Goal: Task Accomplishment & Management: Complete application form

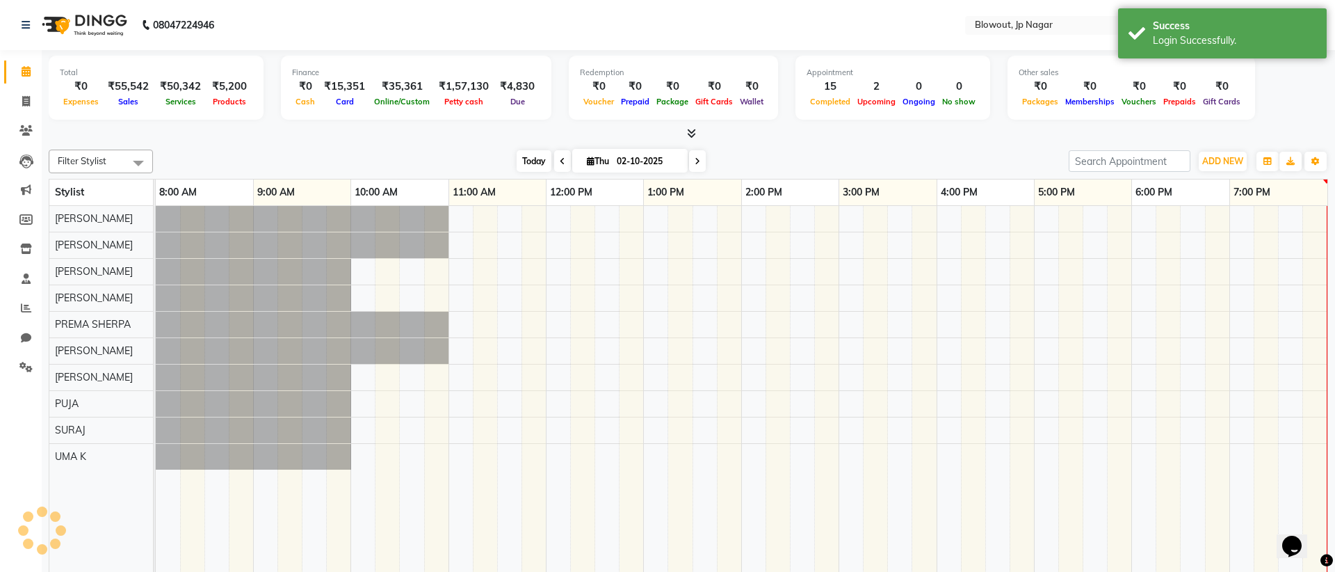
select select "en"
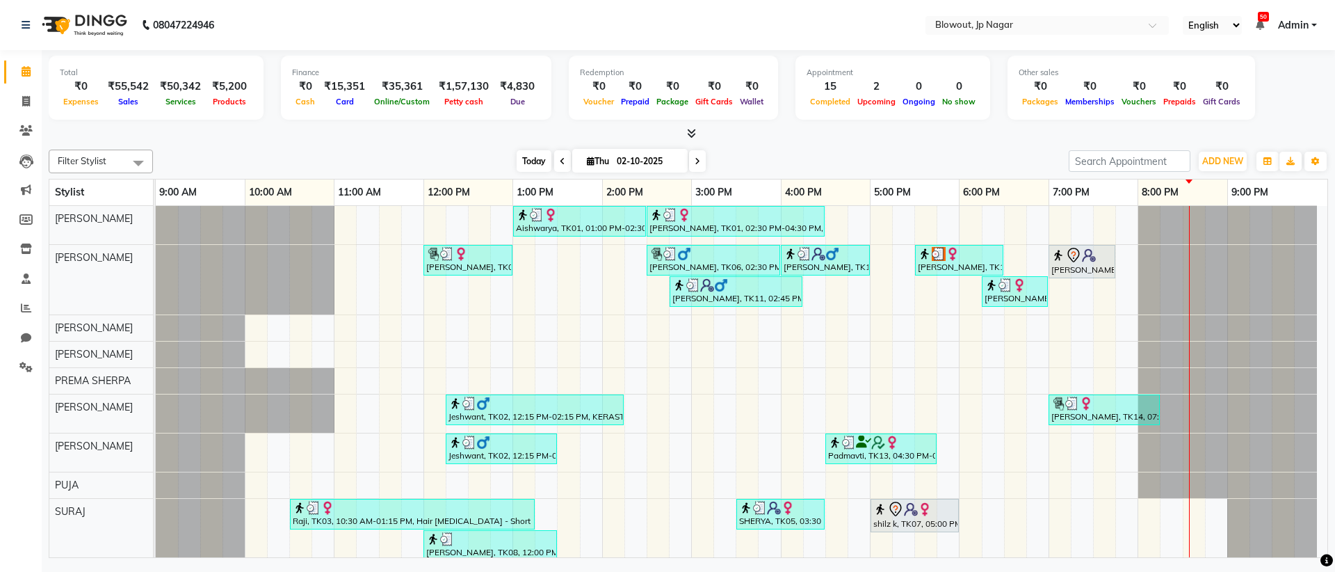
click at [535, 163] on span "Today" at bounding box center [534, 161] width 35 height 22
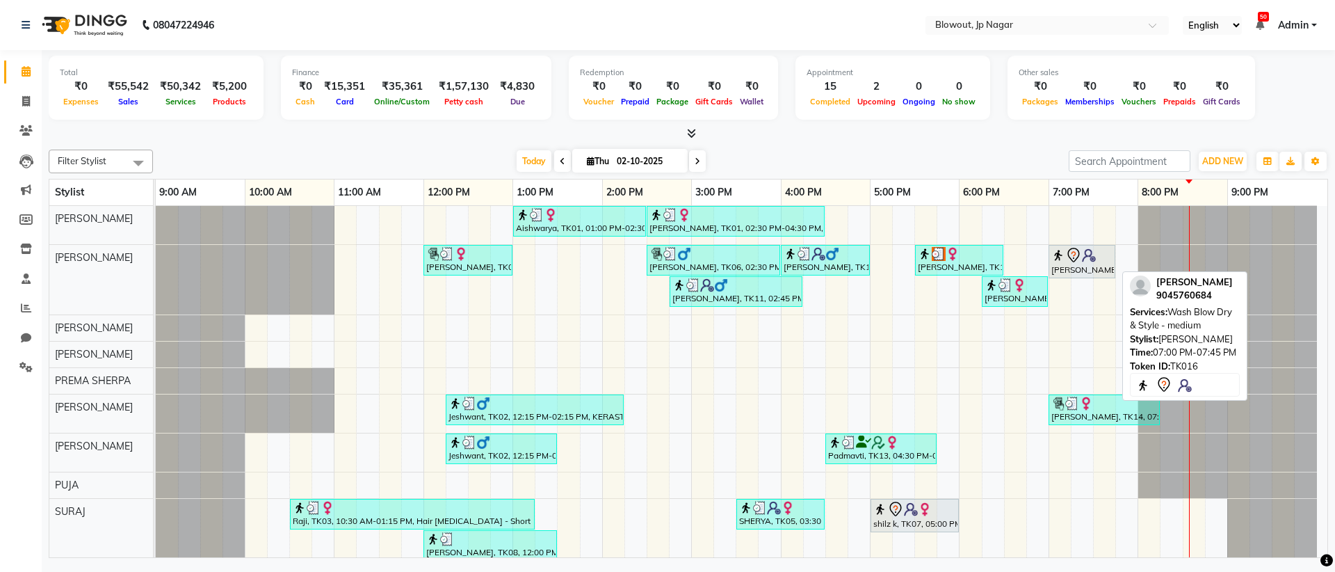
click at [1065, 260] on icon at bounding box center [1073, 255] width 17 height 17
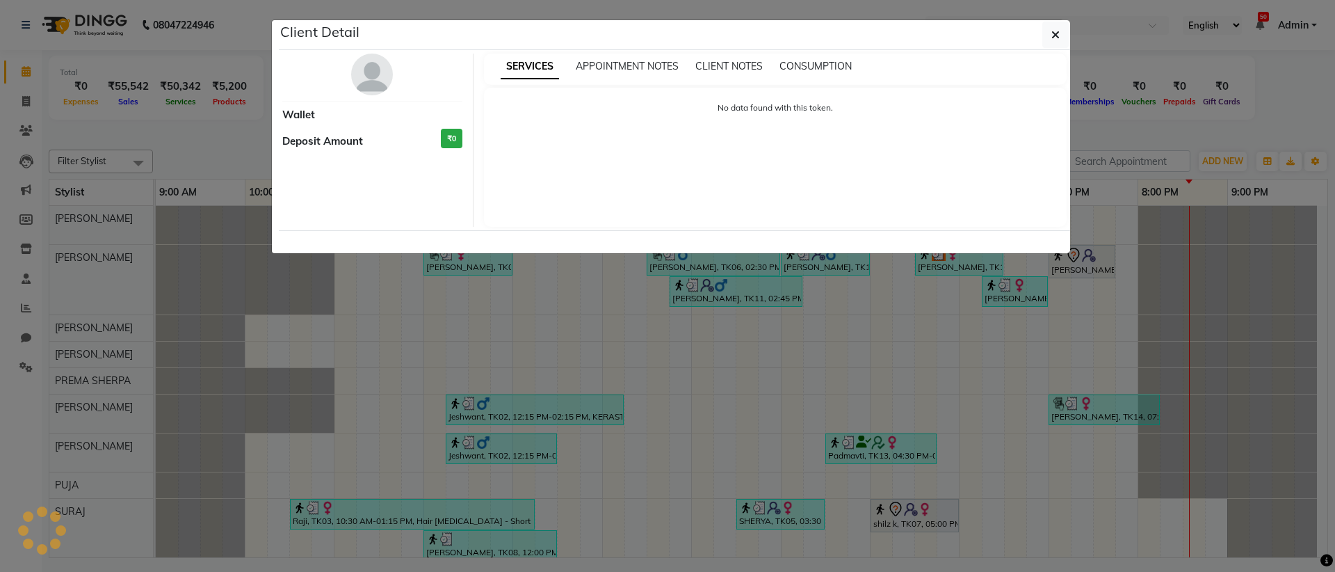
select select "7"
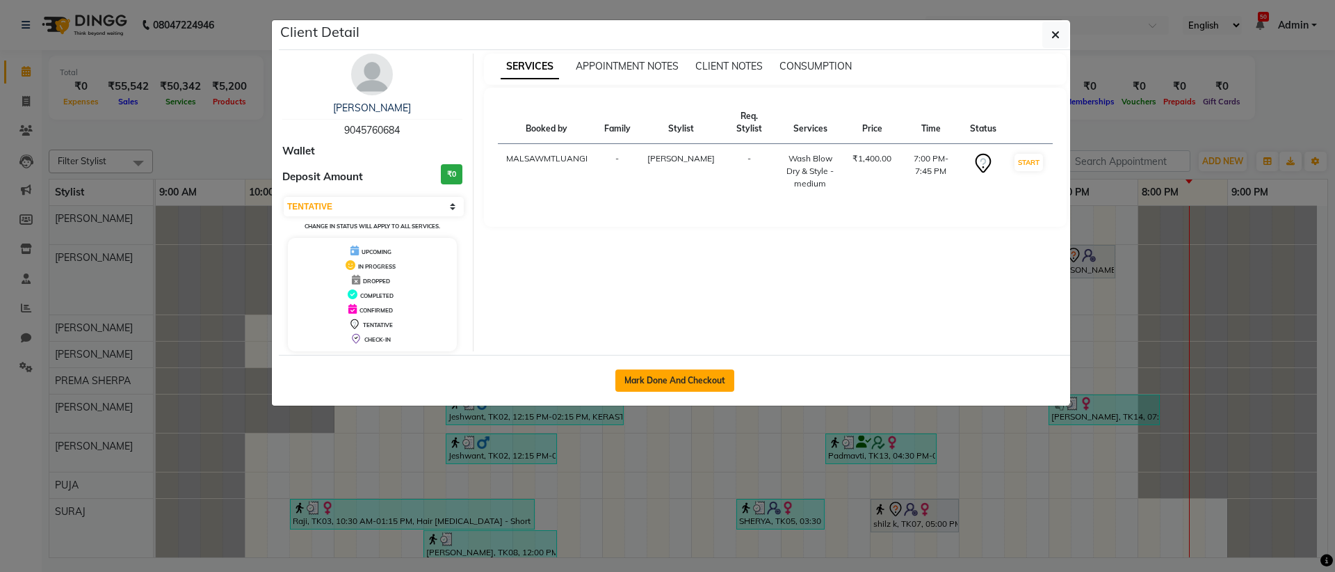
click at [725, 385] on button "Mark Done And Checkout" at bounding box center [674, 380] width 119 height 22
select select "service"
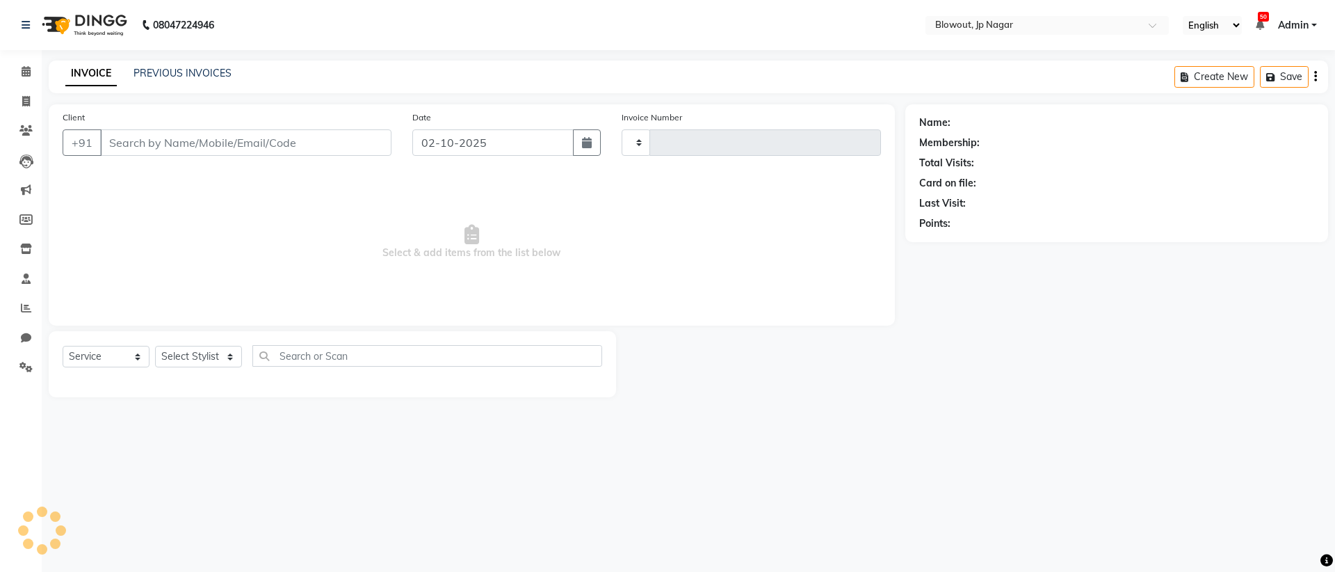
type input "2952"
select select "6261"
type input "9045760684"
select select "46972"
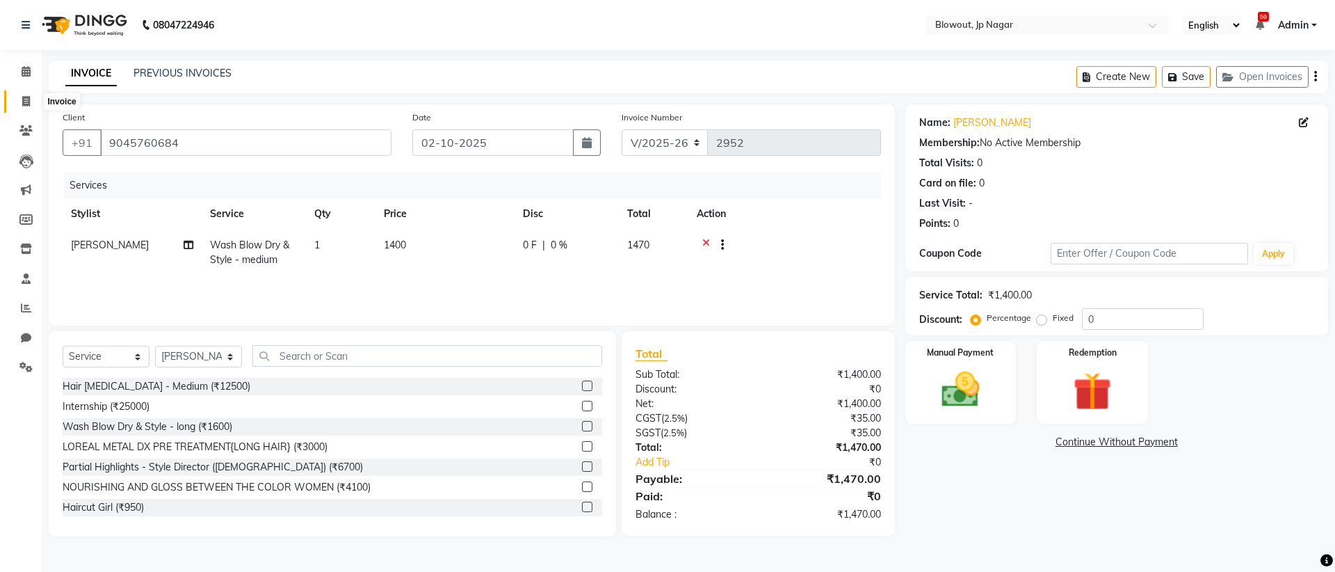
click at [32, 104] on span at bounding box center [26, 102] width 24 height 16
select select "service"
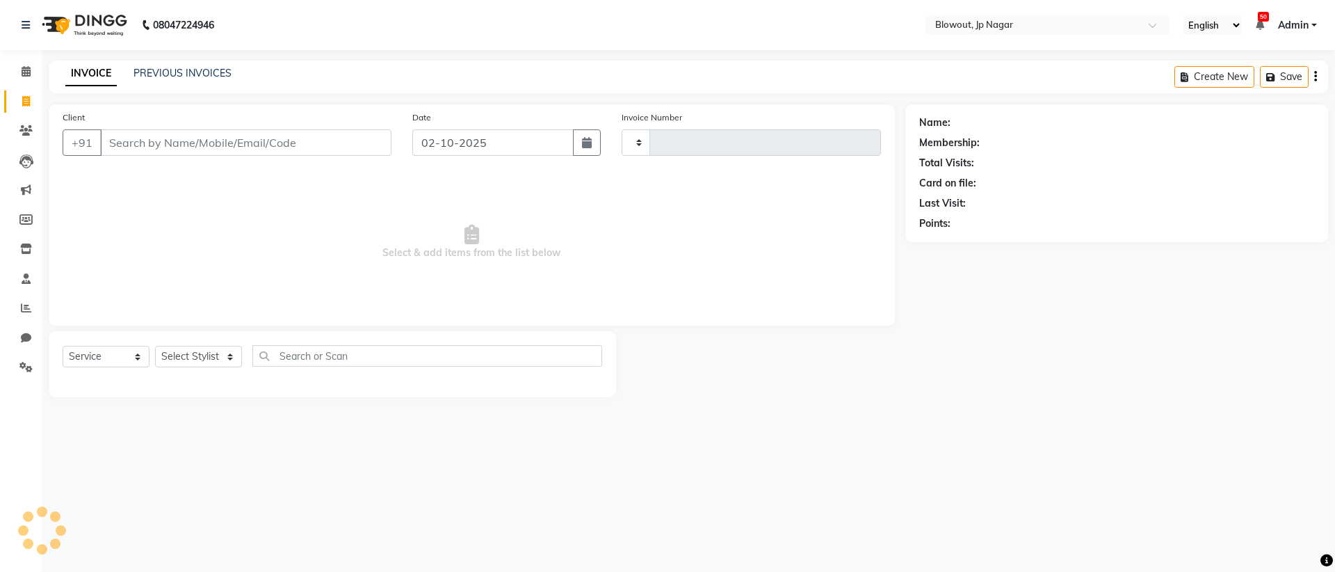
type input "2952"
select select "6261"
click at [204, 73] on link "PREVIOUS INVOICES" at bounding box center [183, 73] width 98 height 13
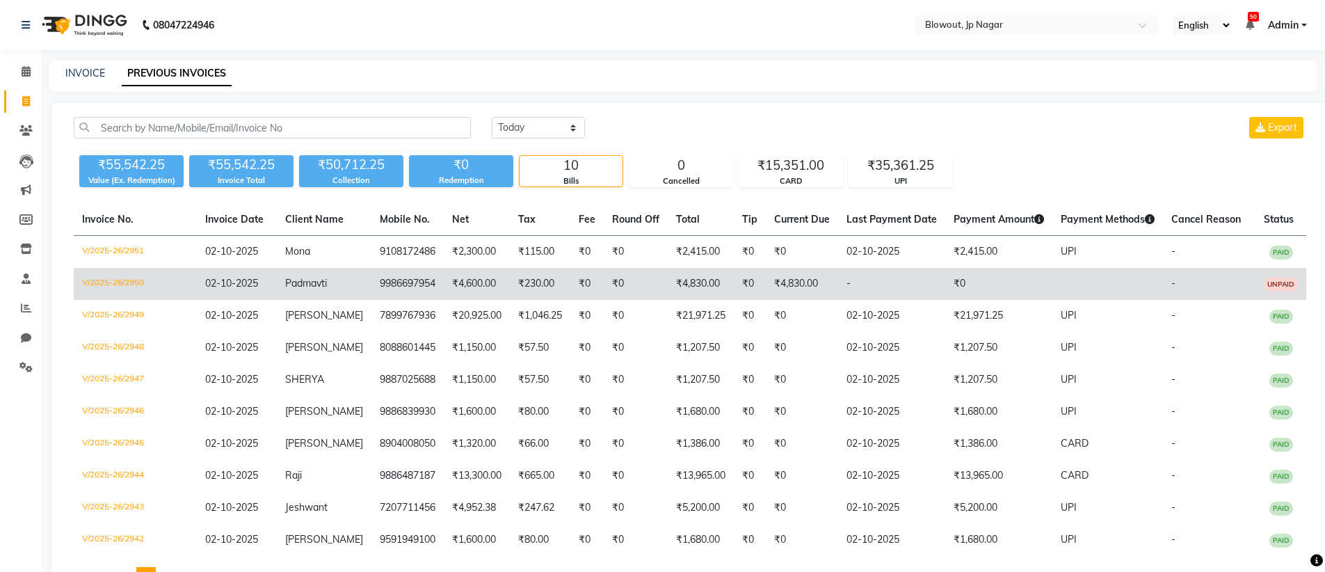
click at [1281, 287] on span "UNPAID" at bounding box center [1280, 284] width 34 height 14
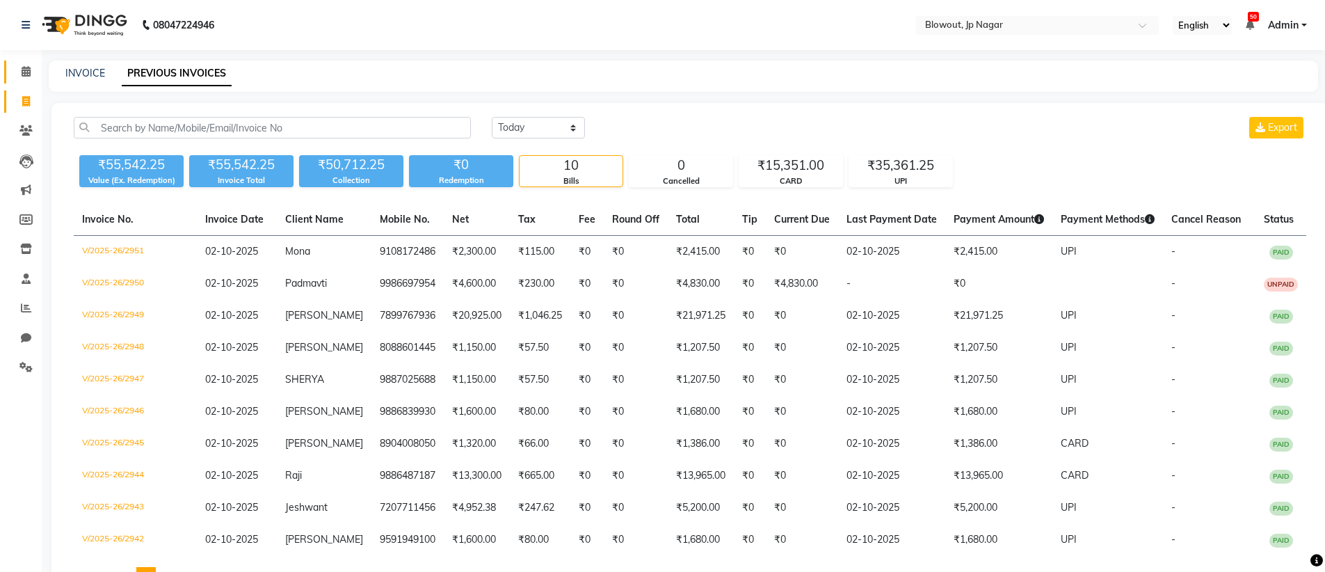
click at [33, 74] on span at bounding box center [26, 72] width 24 height 16
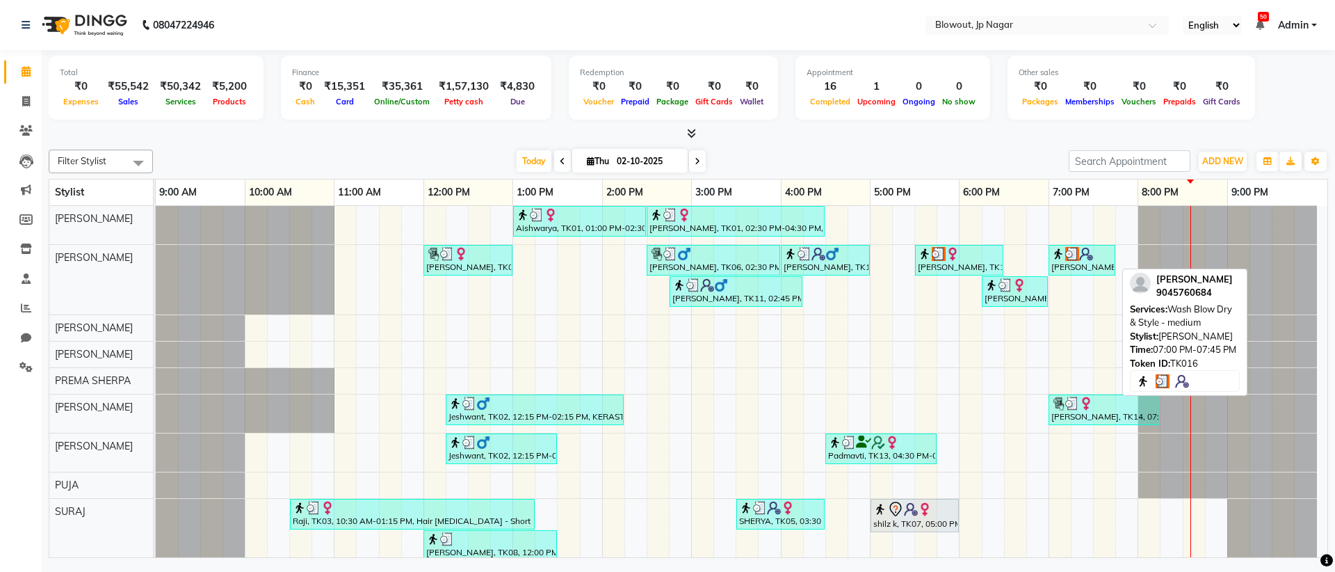
click at [1078, 264] on div "Arohi, TK16, 07:00 PM-07:45 PM, Wash Blow Dry & Style - medium" at bounding box center [1082, 260] width 64 height 26
select select "3"
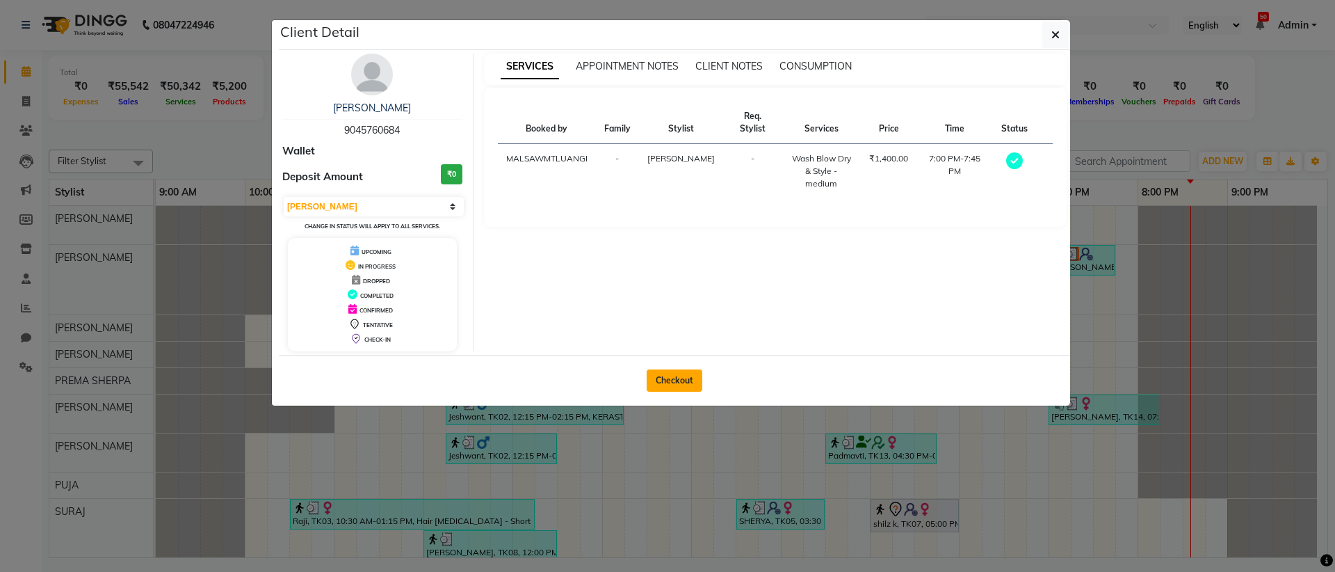
click at [664, 384] on button "Checkout" at bounding box center [675, 380] width 56 height 22
select select "service"
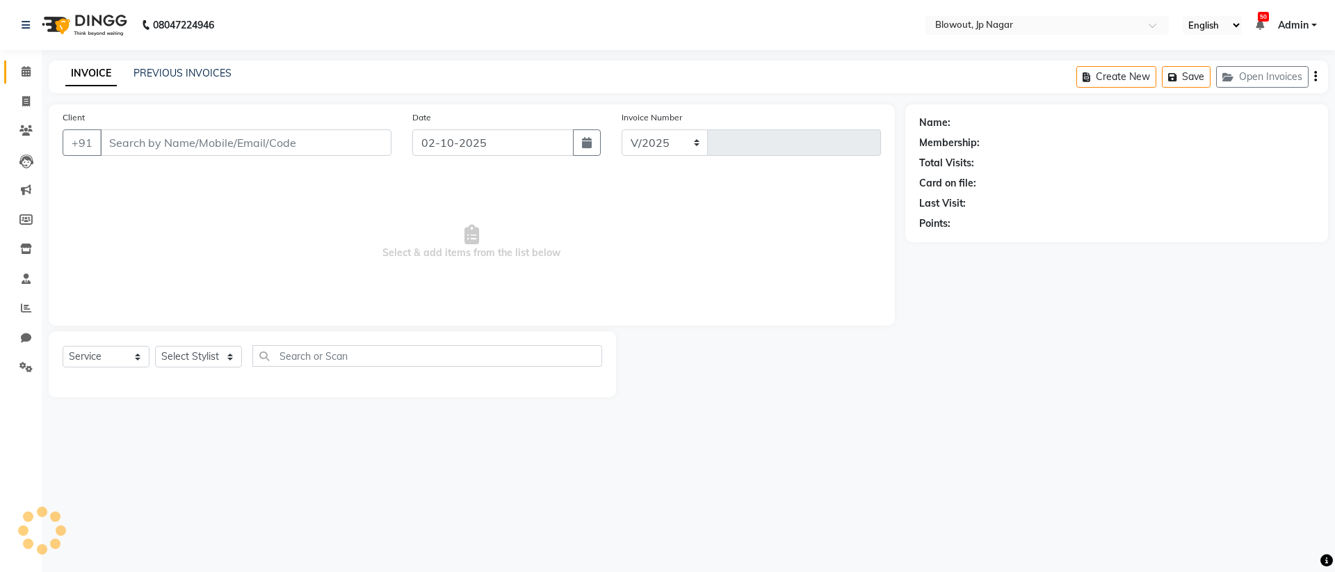
select select "6261"
type input "2952"
type input "9045760684"
select select "46972"
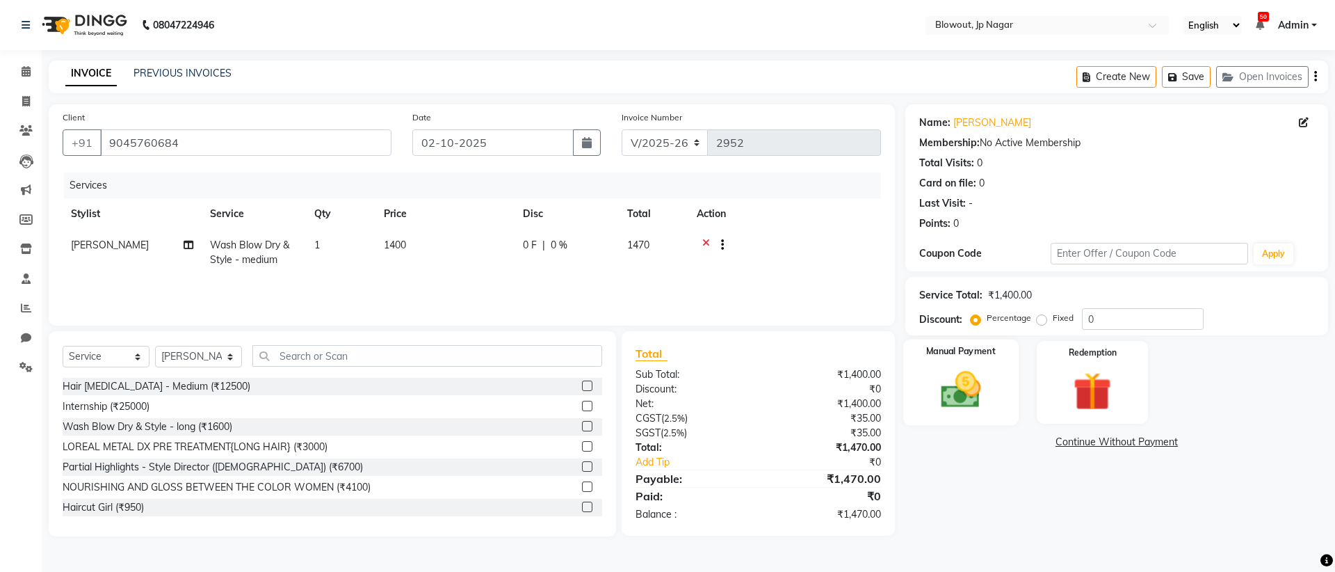
click at [977, 391] on img at bounding box center [960, 389] width 65 height 46
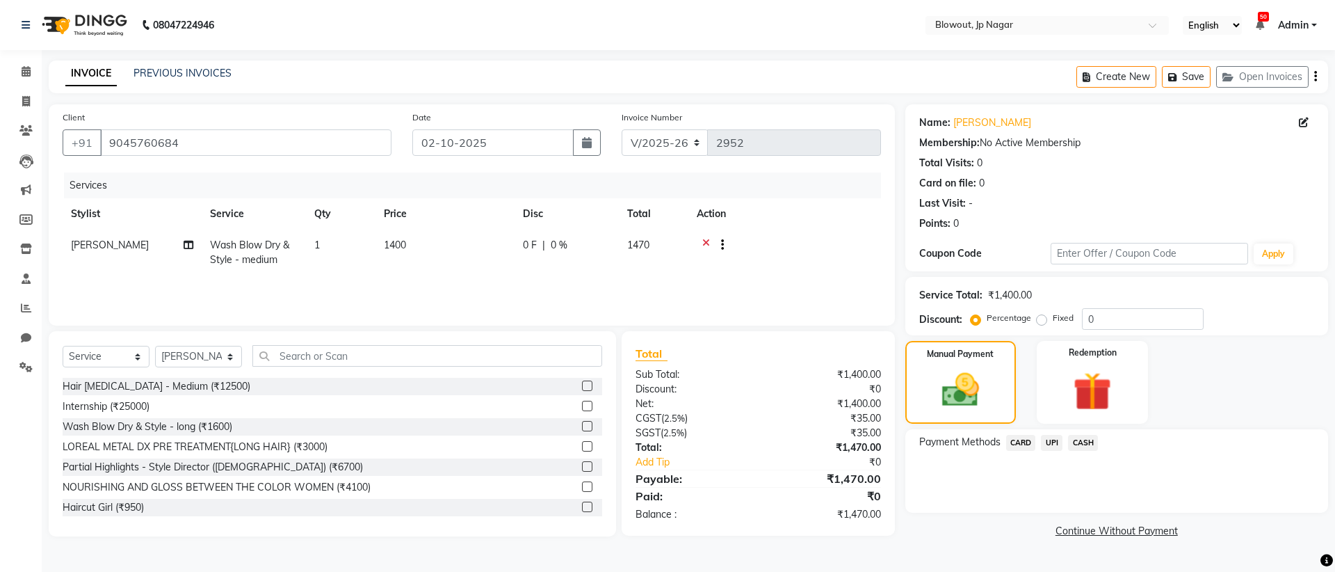
click at [1060, 443] on span "UPI" at bounding box center [1052, 443] width 22 height 16
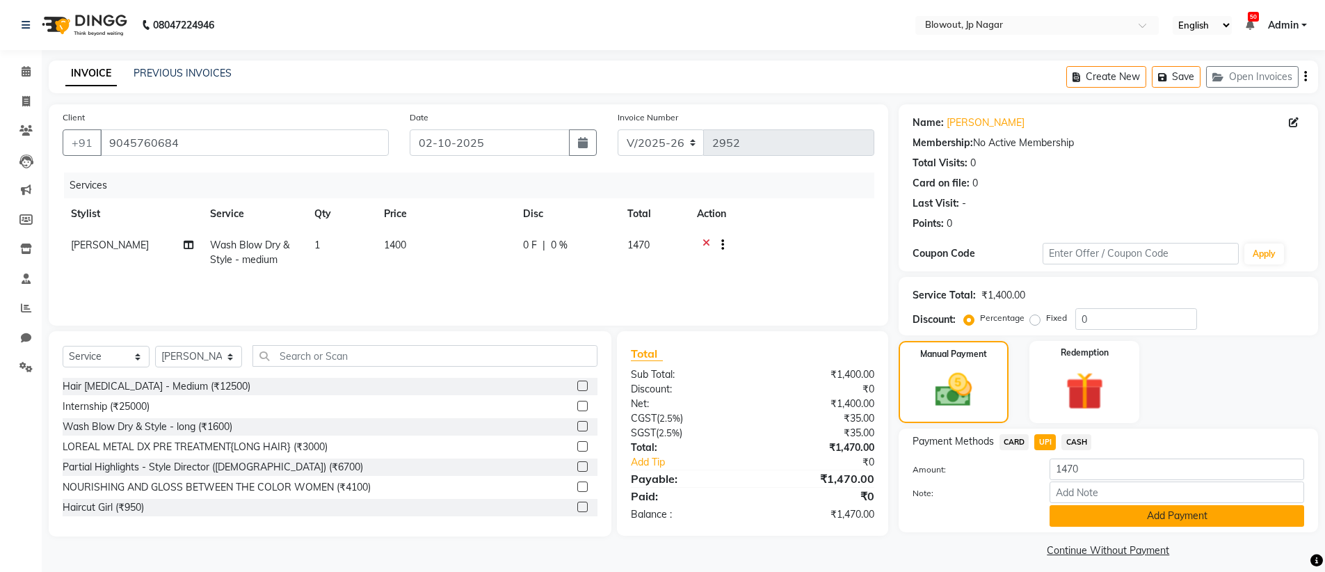
click at [1084, 509] on button "Add Payment" at bounding box center [1176, 516] width 254 height 22
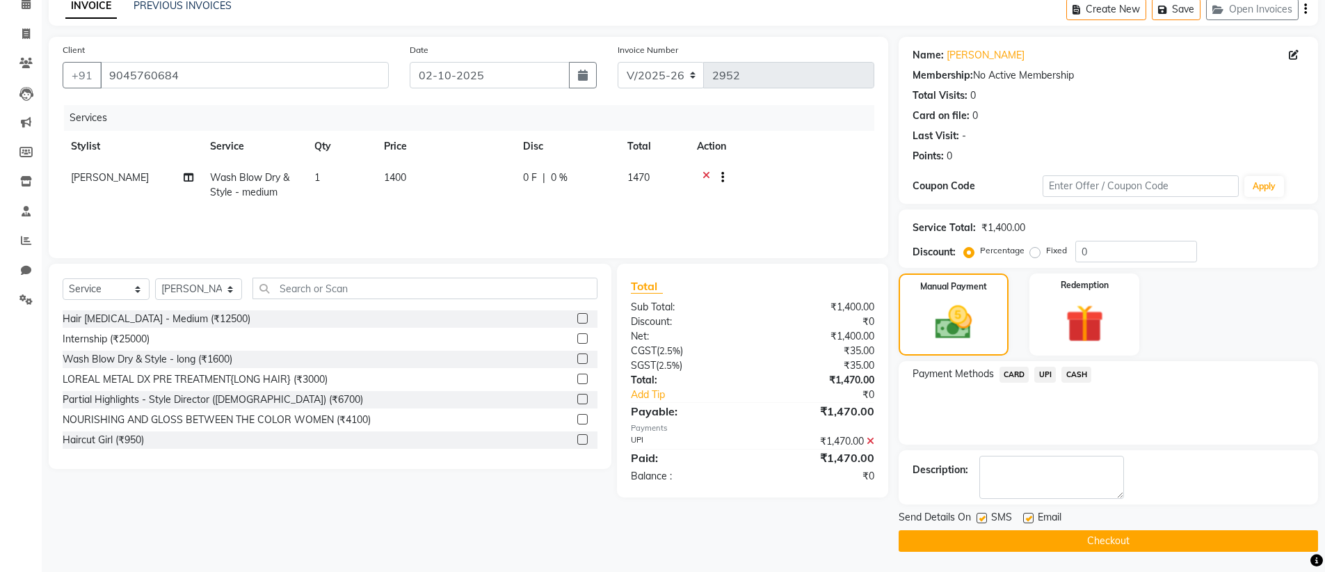
scroll to position [68, 0]
click at [1081, 537] on button "Checkout" at bounding box center [1107, 540] width 419 height 22
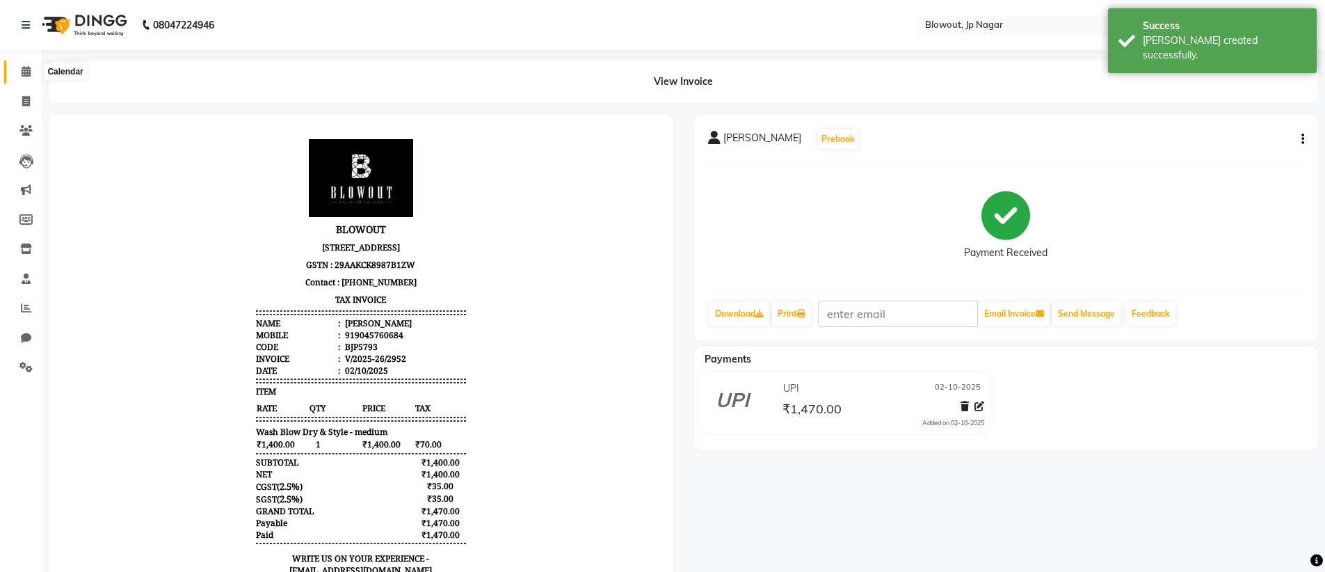
click at [34, 72] on span at bounding box center [26, 72] width 24 height 16
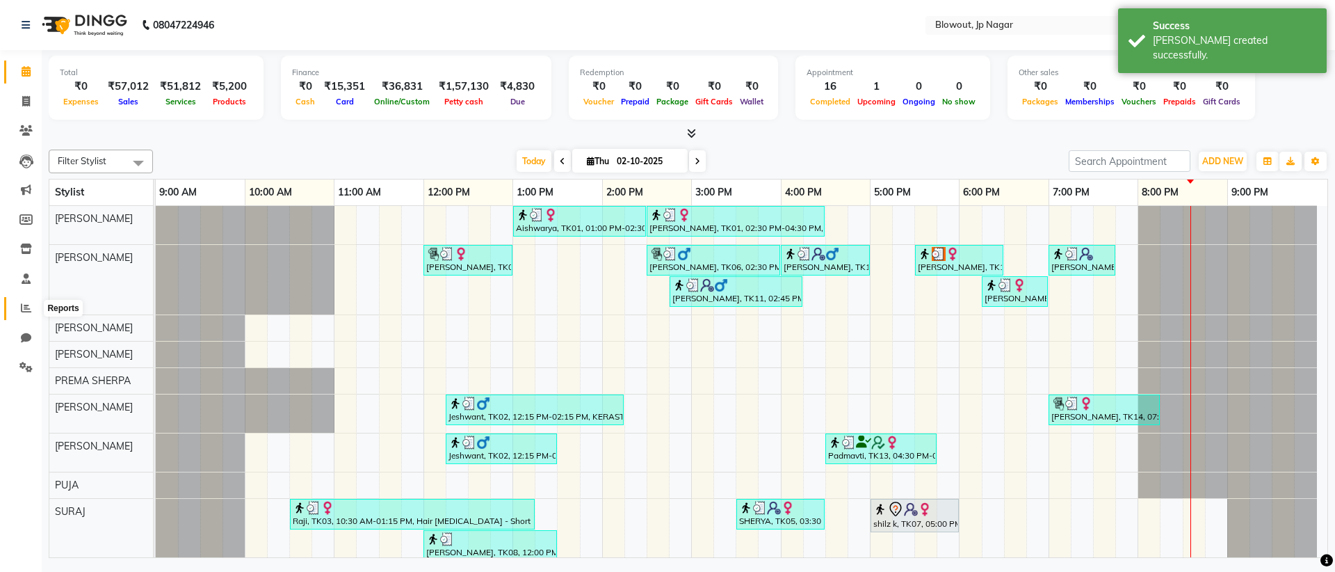
click at [29, 302] on icon at bounding box center [26, 307] width 10 height 10
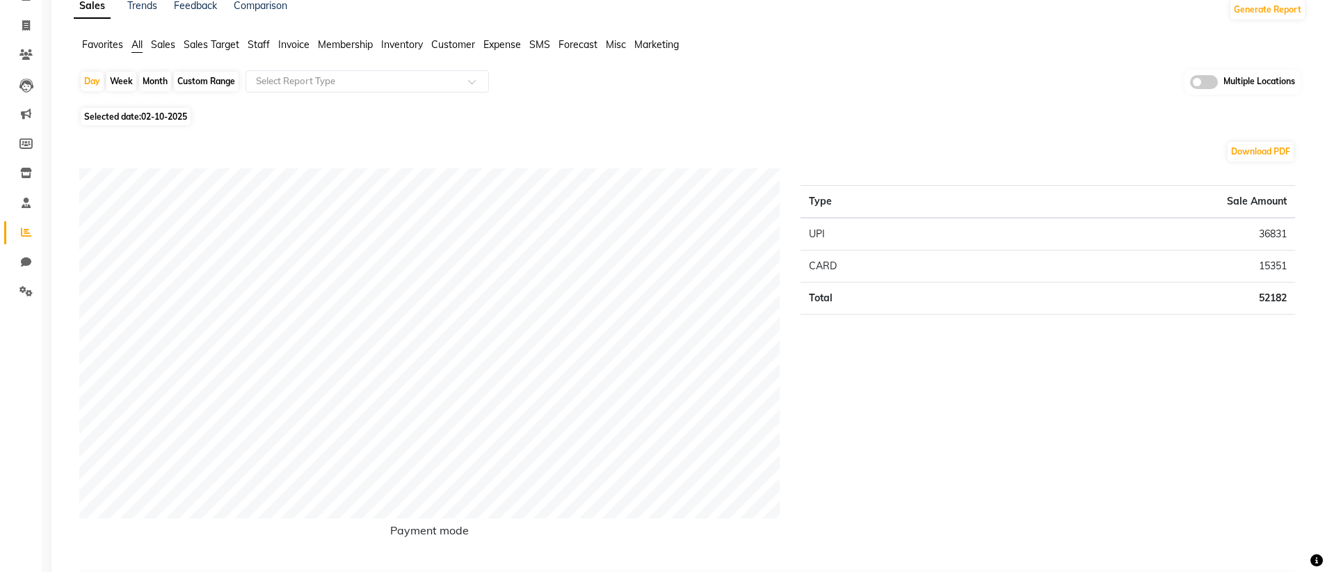
scroll to position [73, 0]
click at [118, 122] on span "Selected date: 02-10-2025" at bounding box center [136, 119] width 110 height 17
select select "10"
select select "2025"
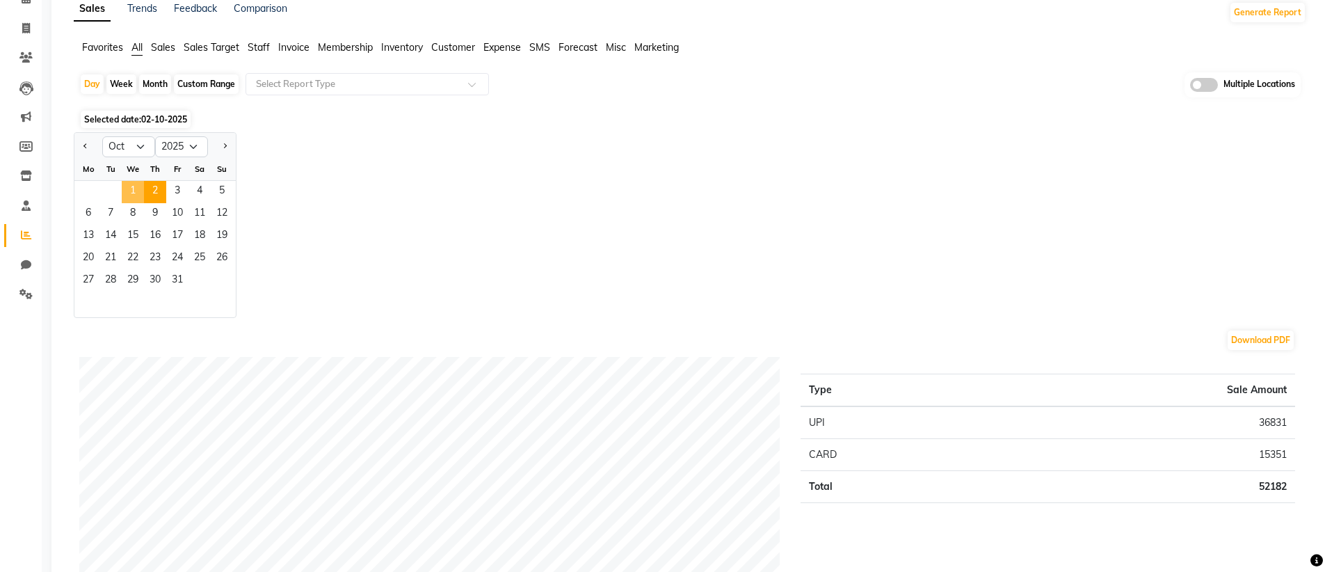
click at [127, 196] on span "1" at bounding box center [133, 192] width 22 height 22
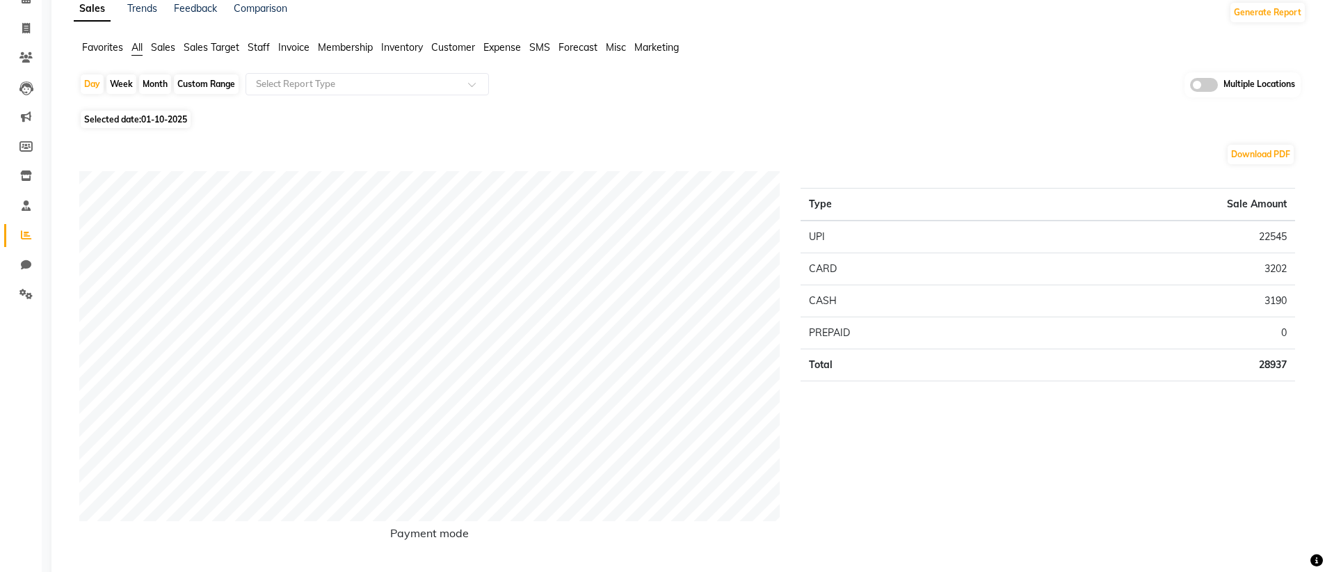
click at [1268, 270] on td "3202" at bounding box center [1154, 268] width 282 height 32
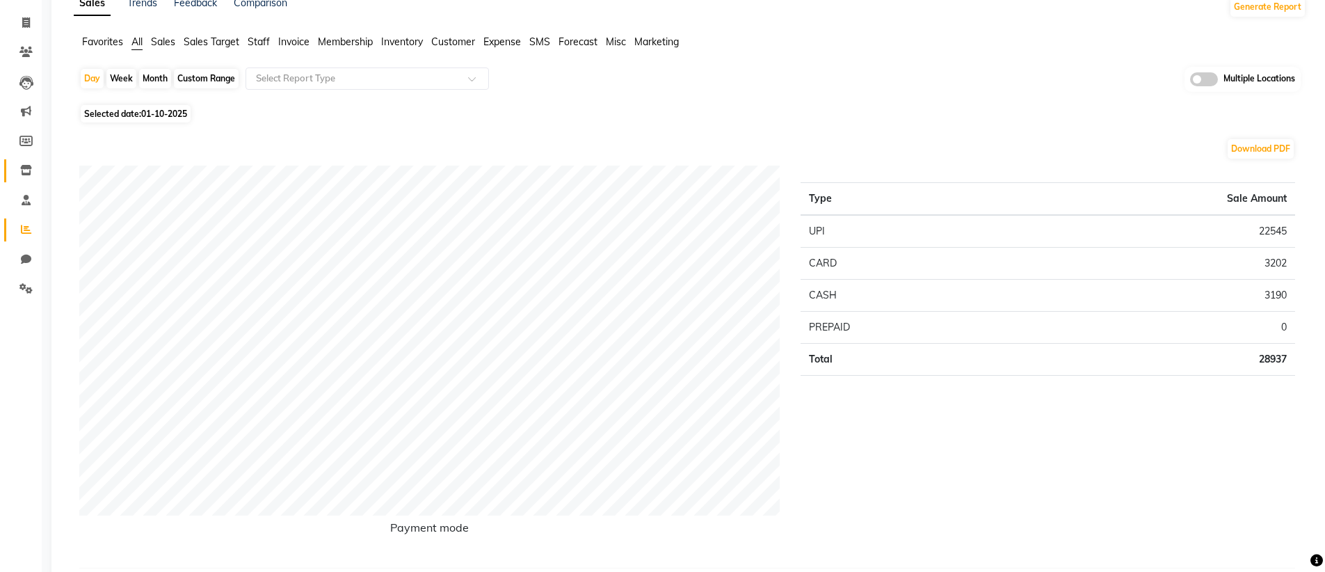
scroll to position [76, 0]
click at [123, 119] on span "Selected date: 01-10-2025" at bounding box center [136, 116] width 110 height 17
select select "10"
select select "2025"
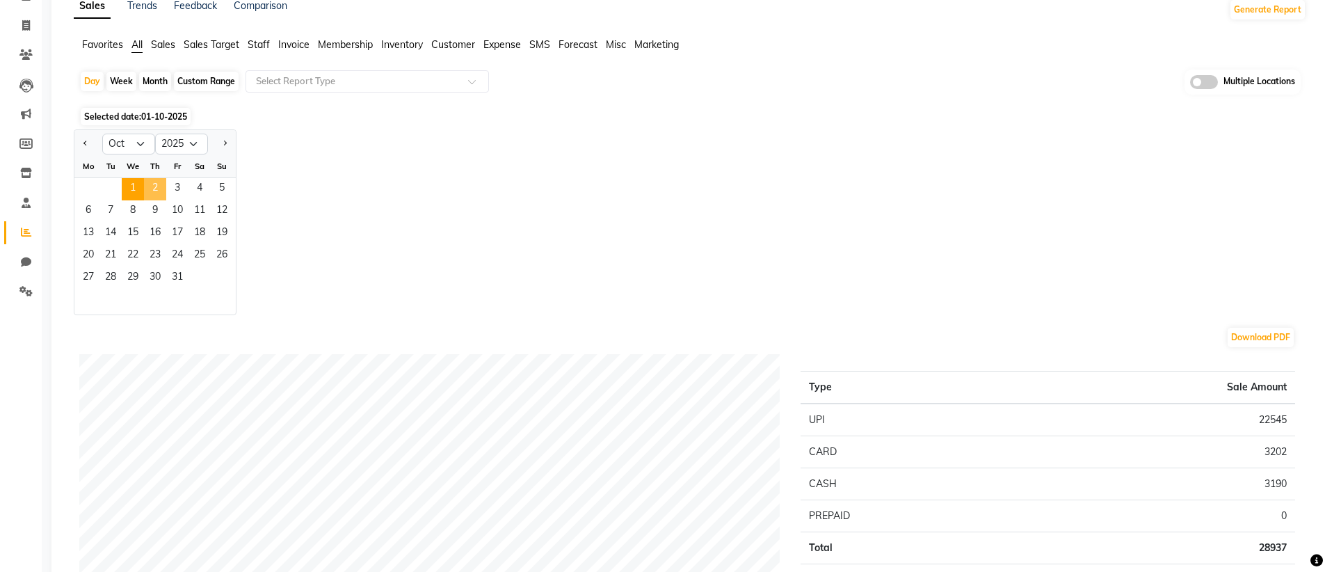
click at [161, 185] on span "2" at bounding box center [155, 189] width 22 height 22
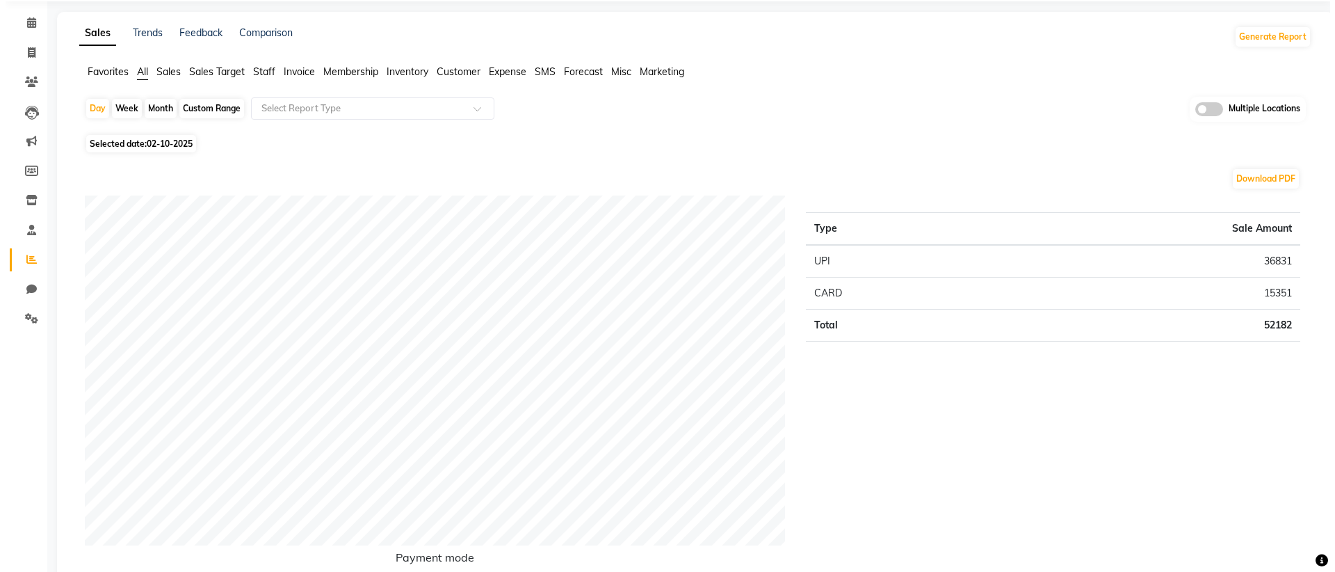
scroll to position [0, 0]
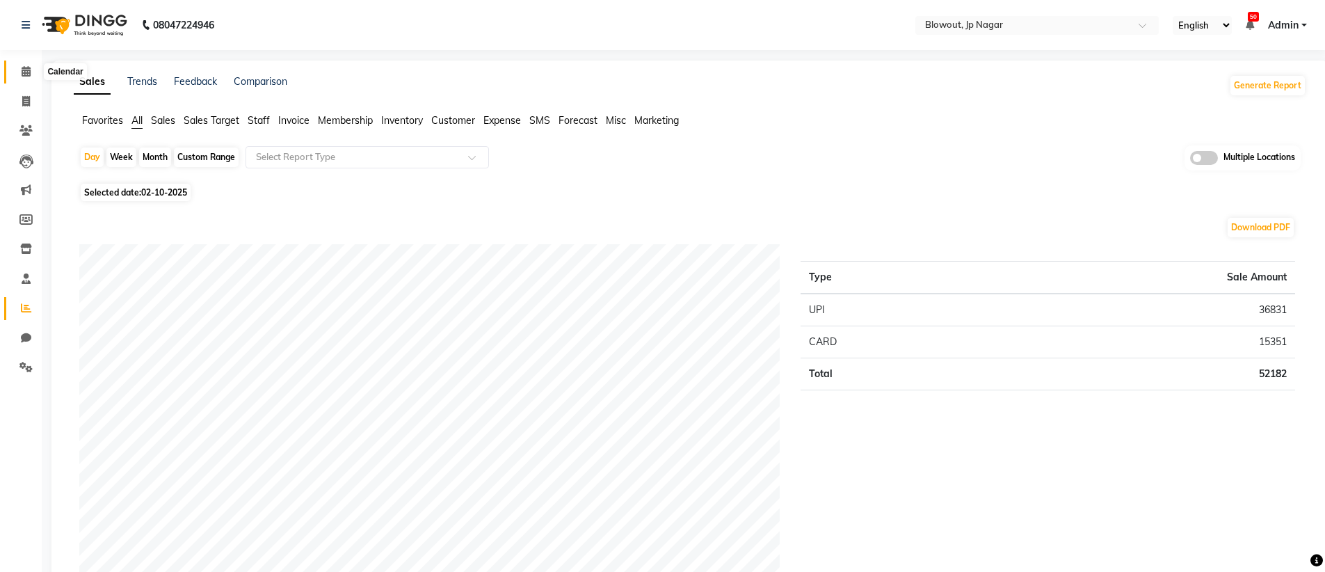
click at [29, 67] on icon at bounding box center [26, 71] width 9 height 10
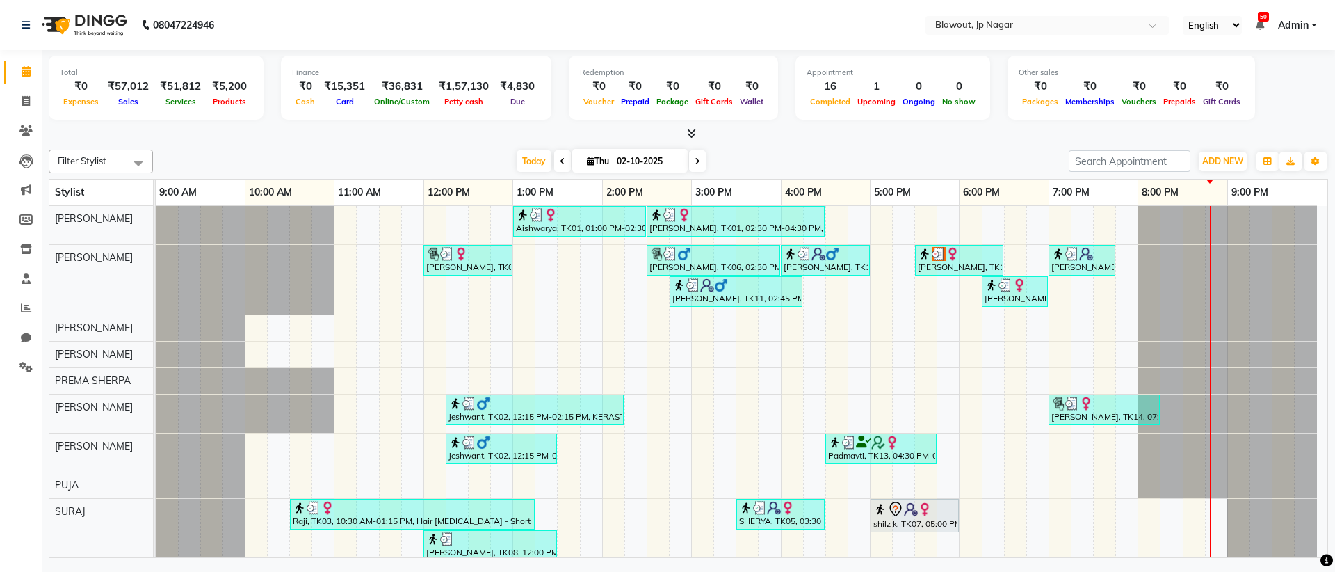
click at [701, 168] on span at bounding box center [697, 161] width 17 height 22
type input "03-10-2025"
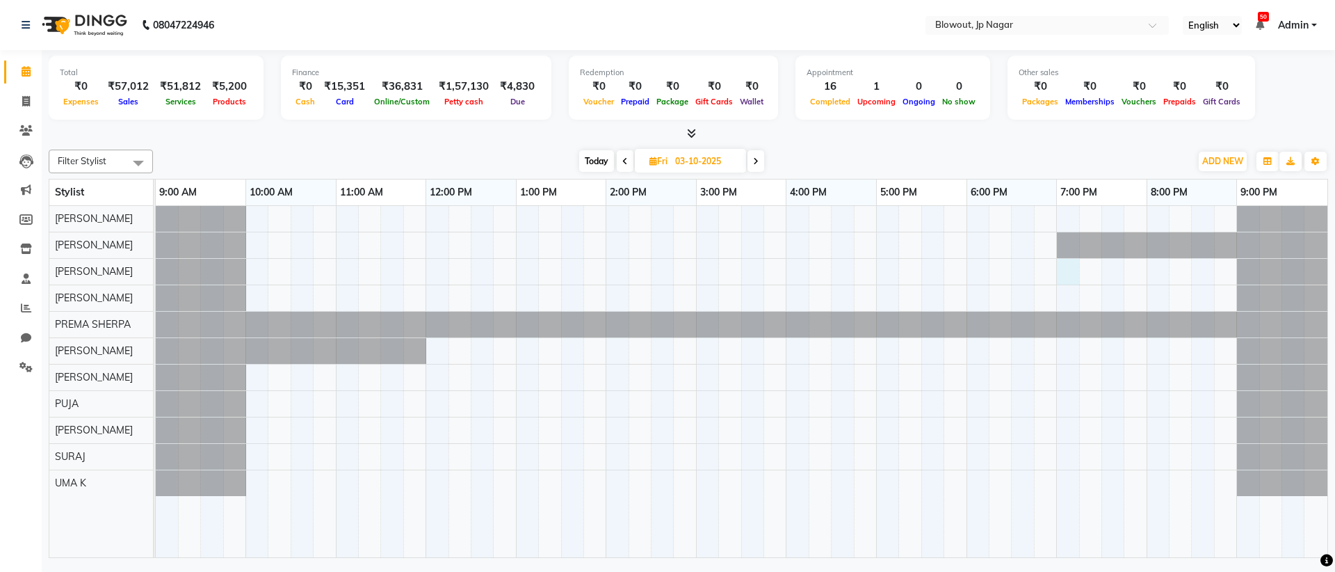
click at [1067, 273] on div at bounding box center [742, 381] width 1172 height 351
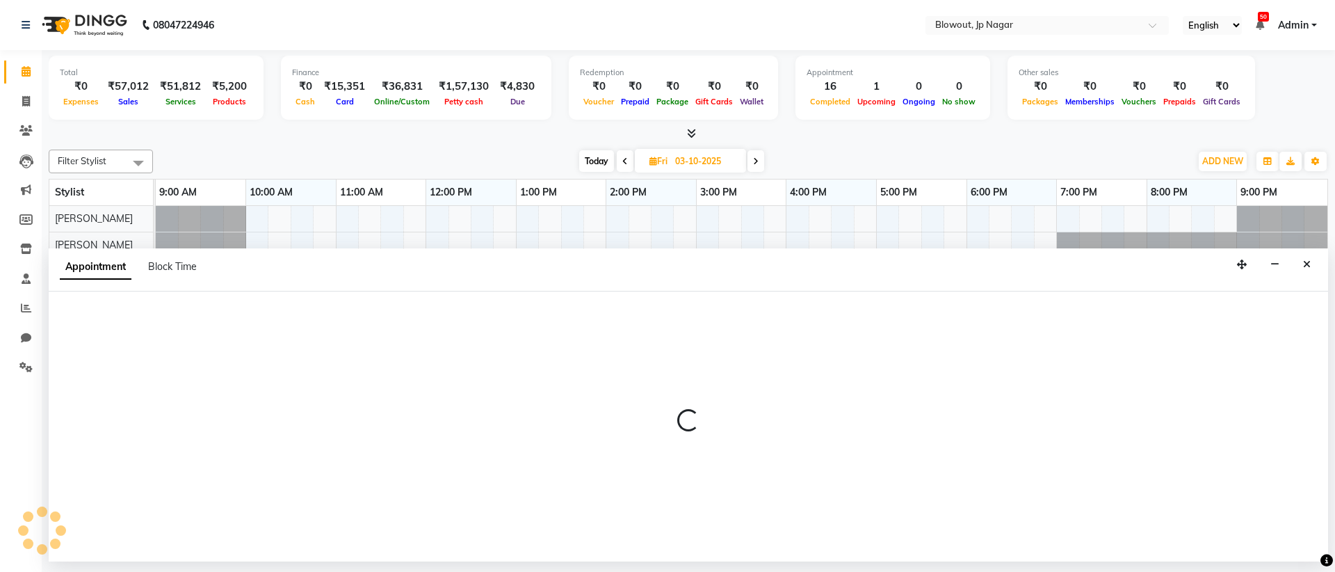
select select "68137"
select select "1140"
select select "tentative"
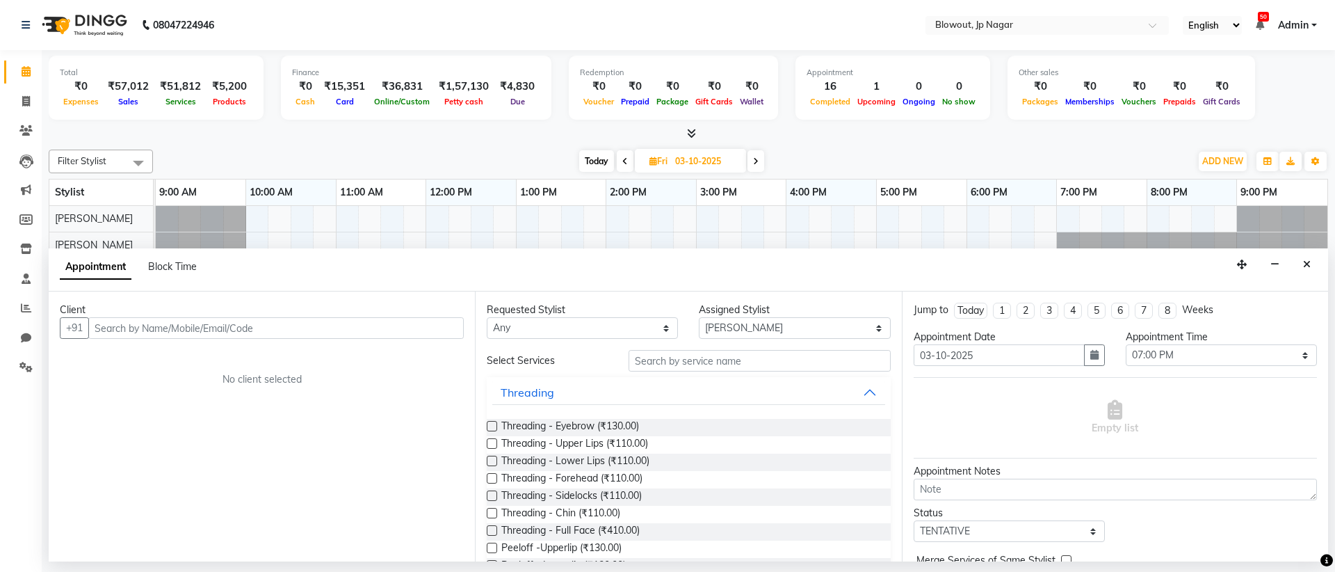
click at [358, 350] on div "Client +91 No client selected" at bounding box center [262, 426] width 426 height 270
click at [354, 330] on input "text" at bounding box center [275, 328] width 375 height 22
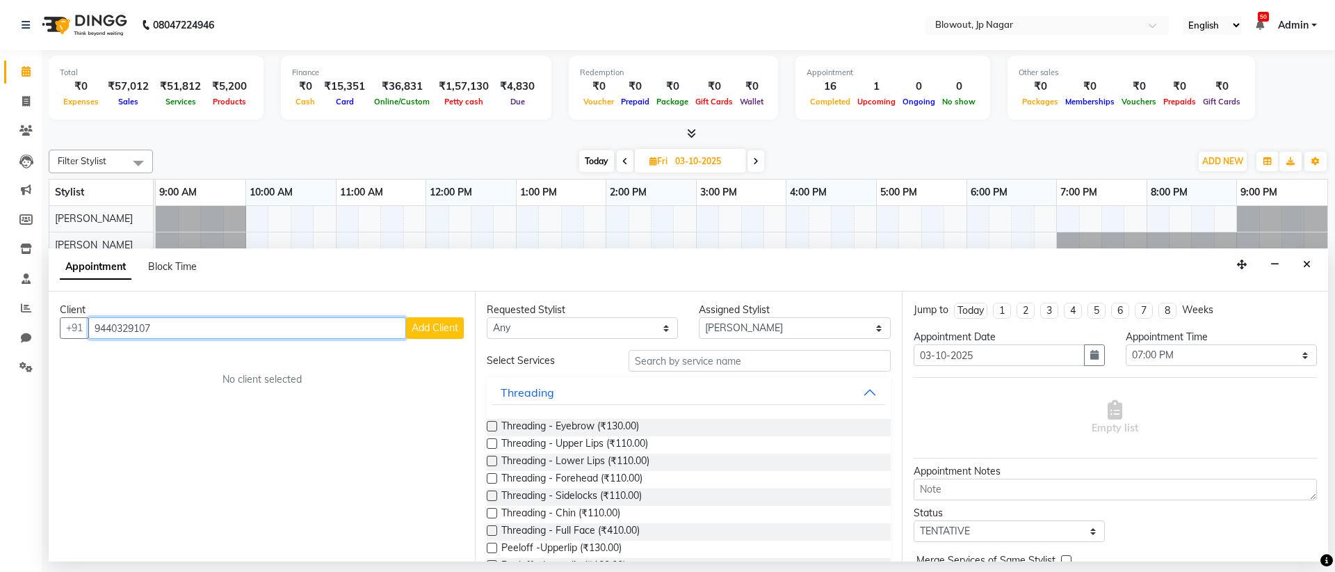
type input "9440329107"
click at [415, 327] on span "Add Client" at bounding box center [435, 327] width 47 height 13
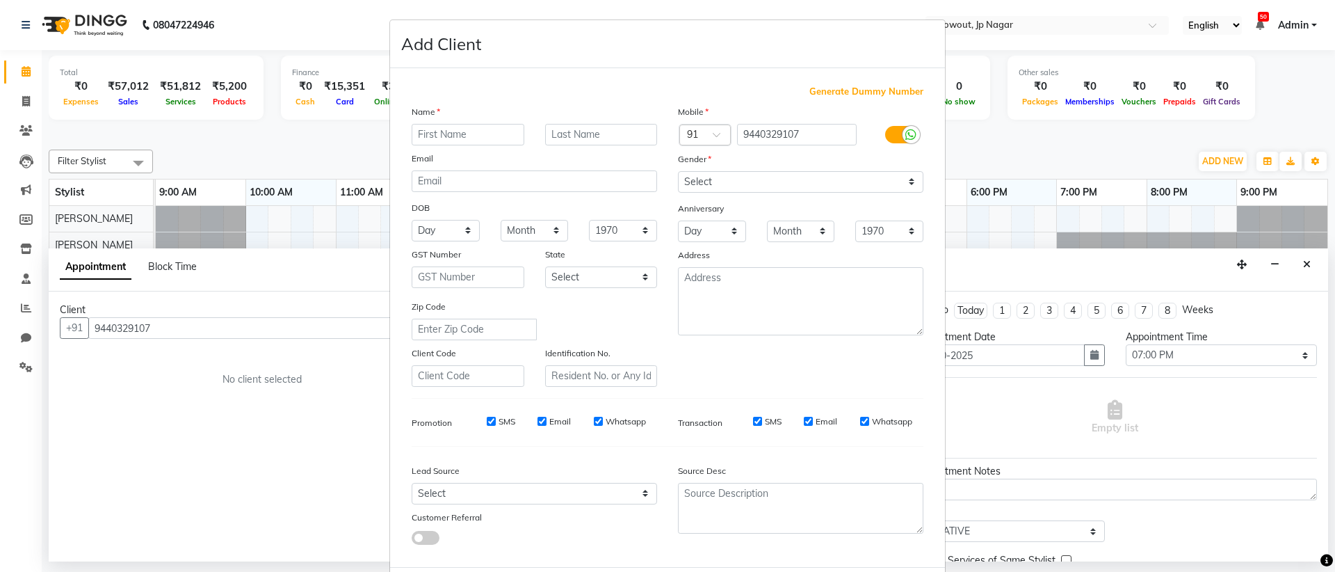
click at [435, 142] on input "text" at bounding box center [468, 135] width 113 height 22
type input "Vijya"
click at [736, 177] on select "Select Male Female Other Prefer Not To Say" at bounding box center [800, 182] width 245 height 22
select select "female"
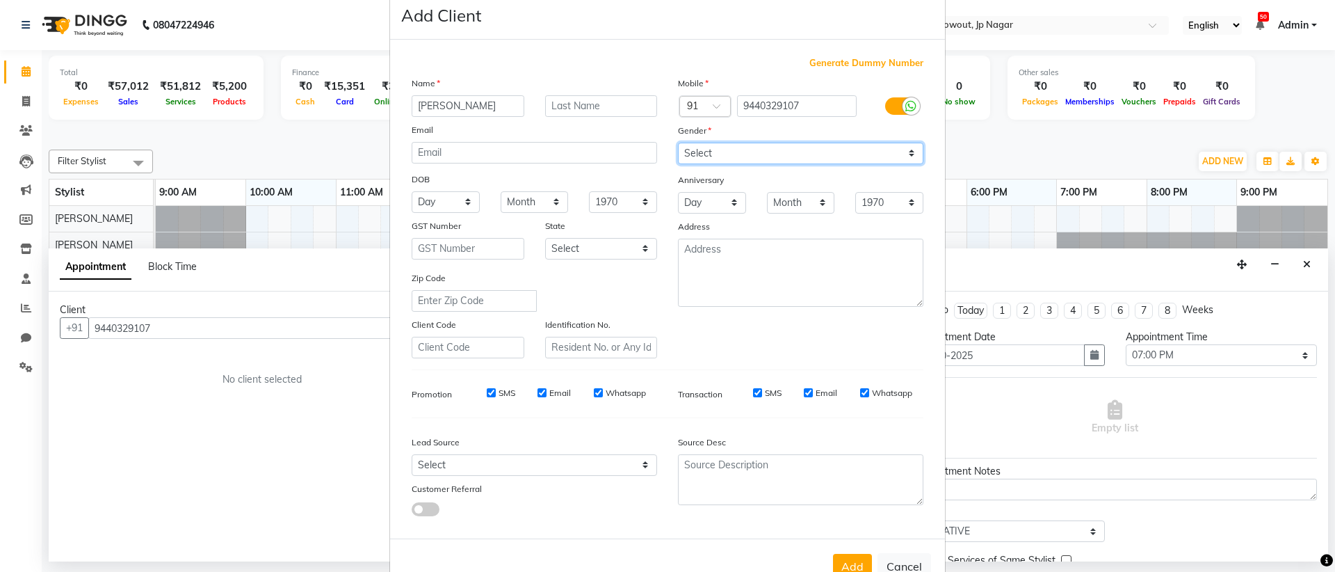
scroll to position [70, 0]
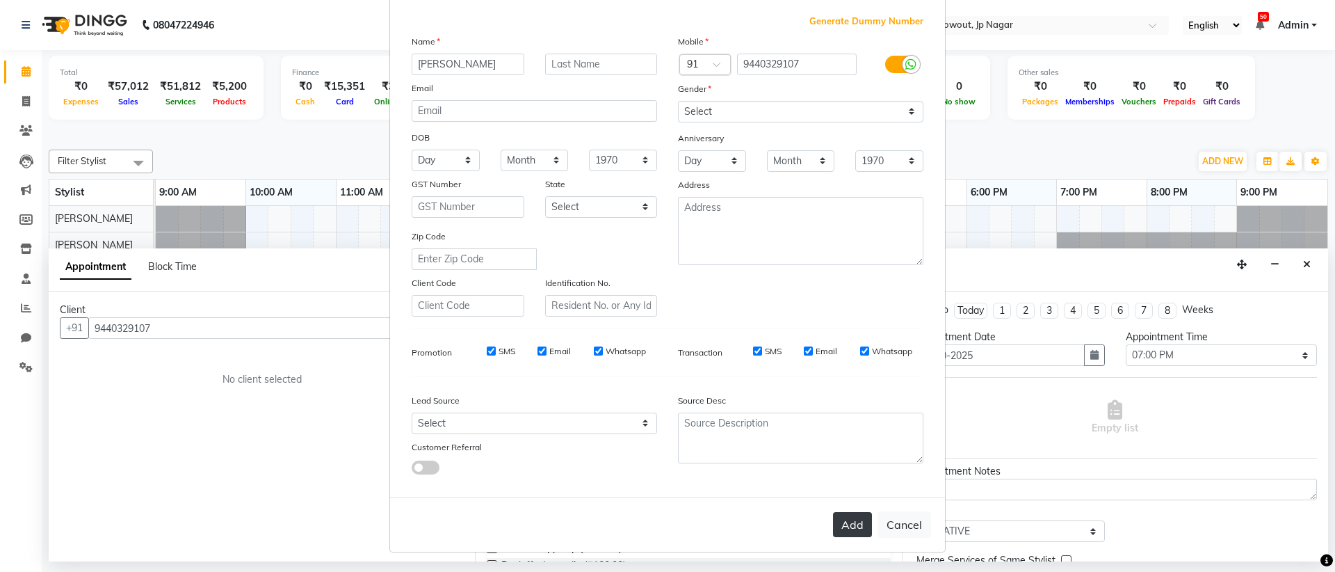
click at [850, 528] on button "Add" at bounding box center [852, 524] width 39 height 25
select select
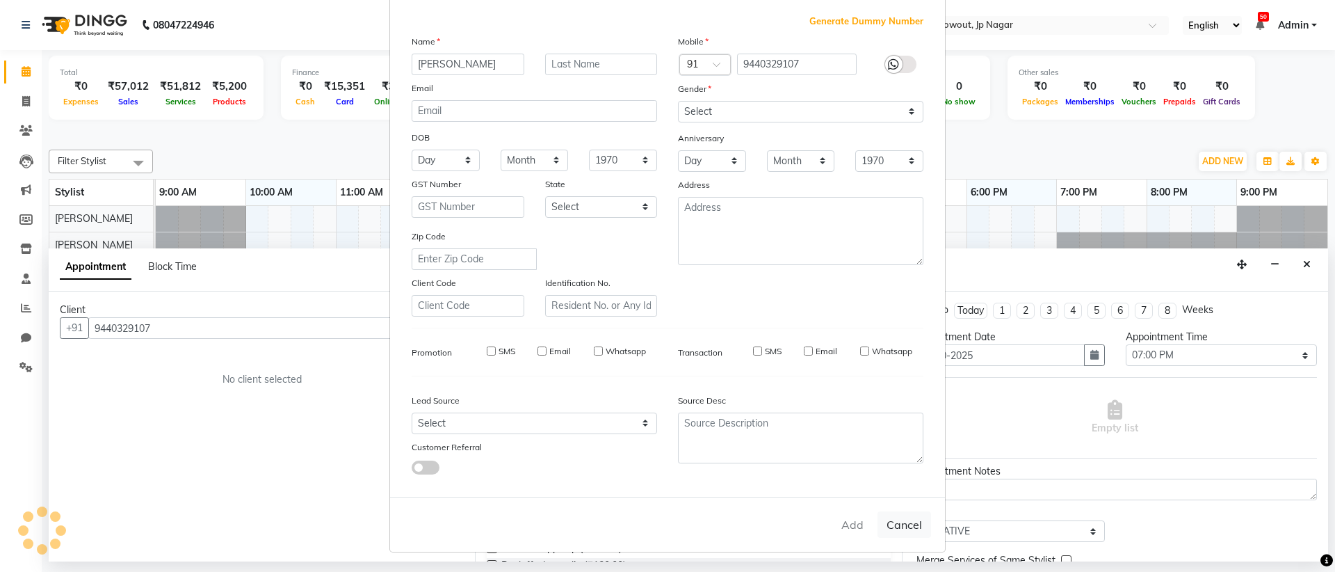
select select
checkbox input "false"
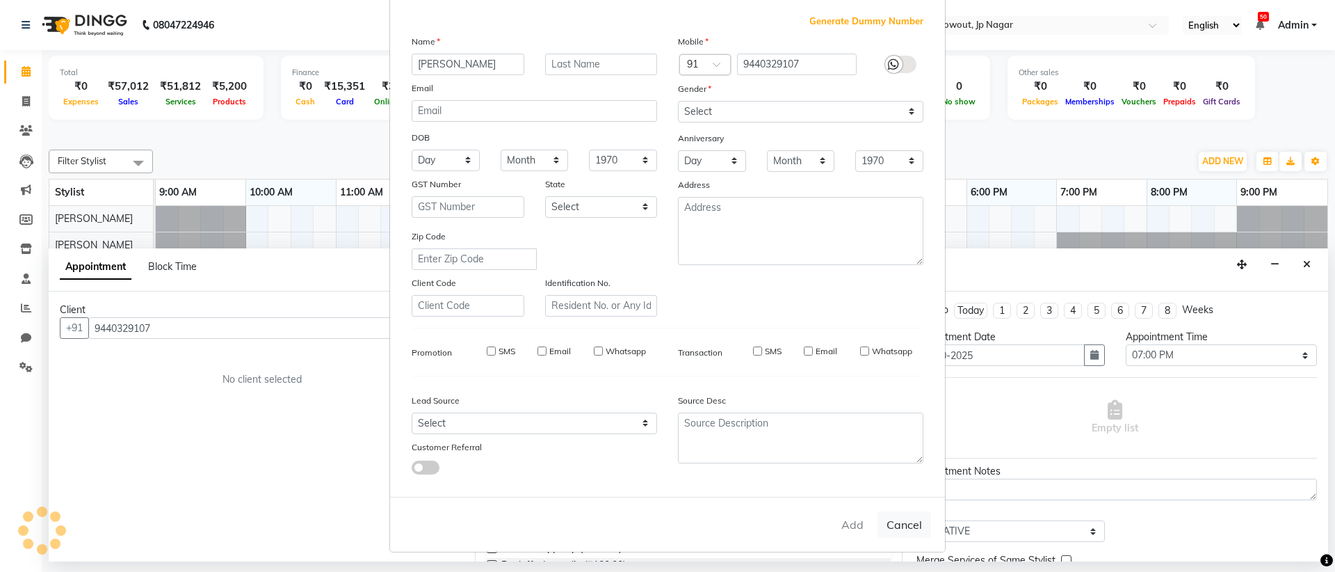
checkbox input "false"
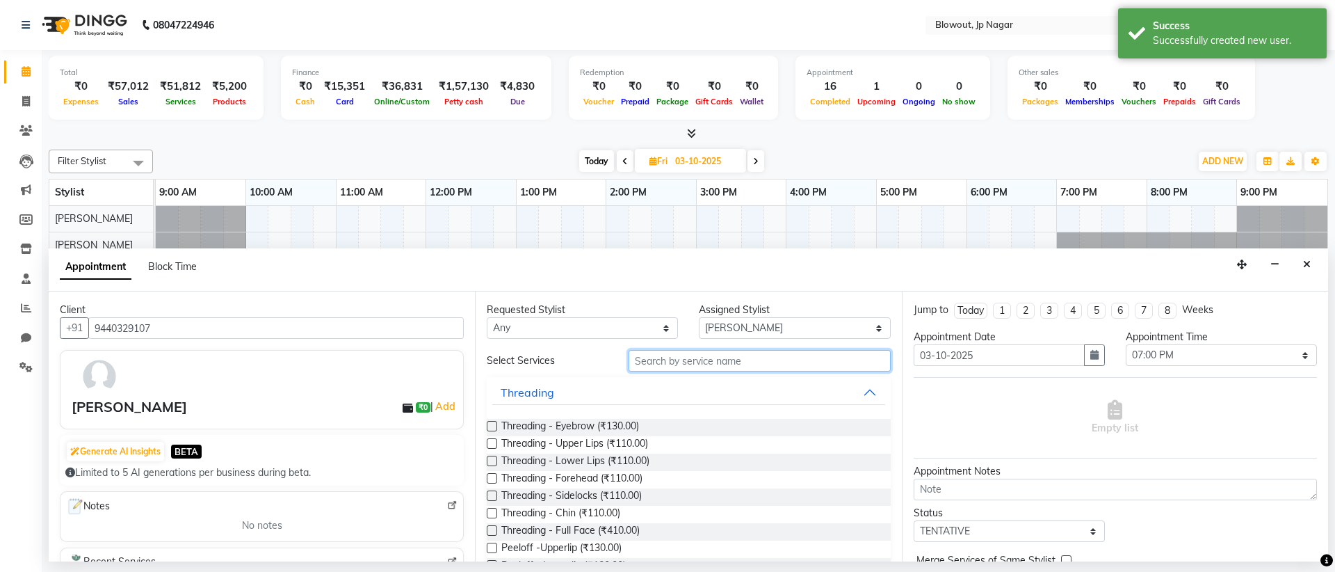
click at [729, 357] on input "text" at bounding box center [760, 361] width 262 height 22
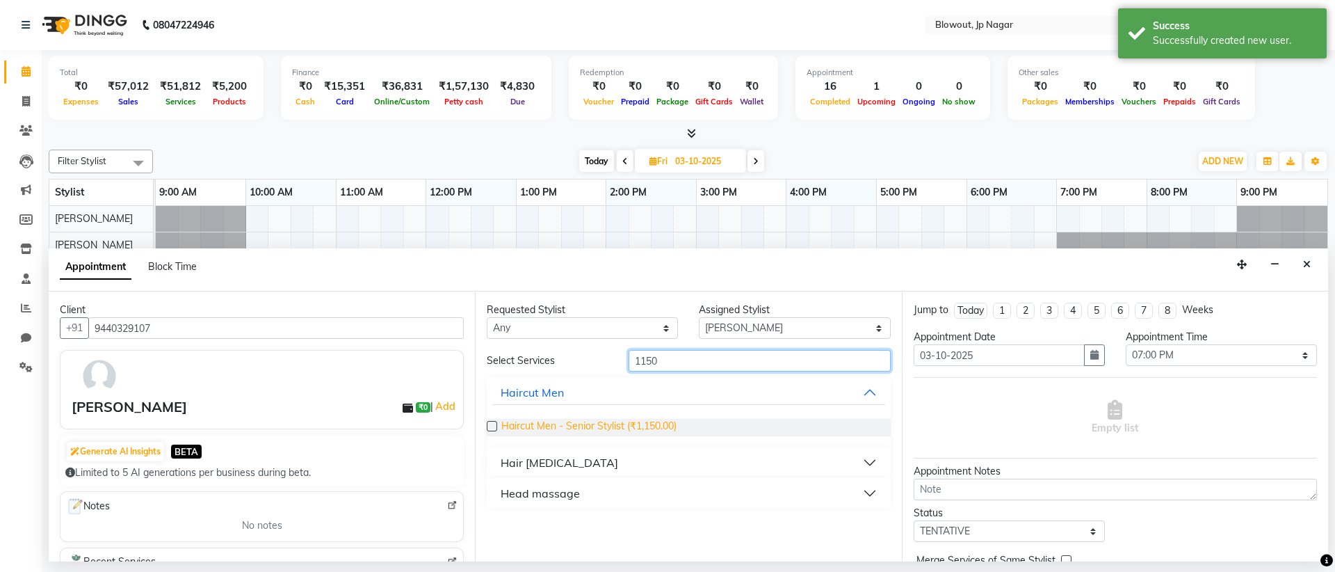
type input "1150"
click at [655, 421] on span "Haircut Men - Senior Stylist (₹1,150.00)" at bounding box center [588, 427] width 175 height 17
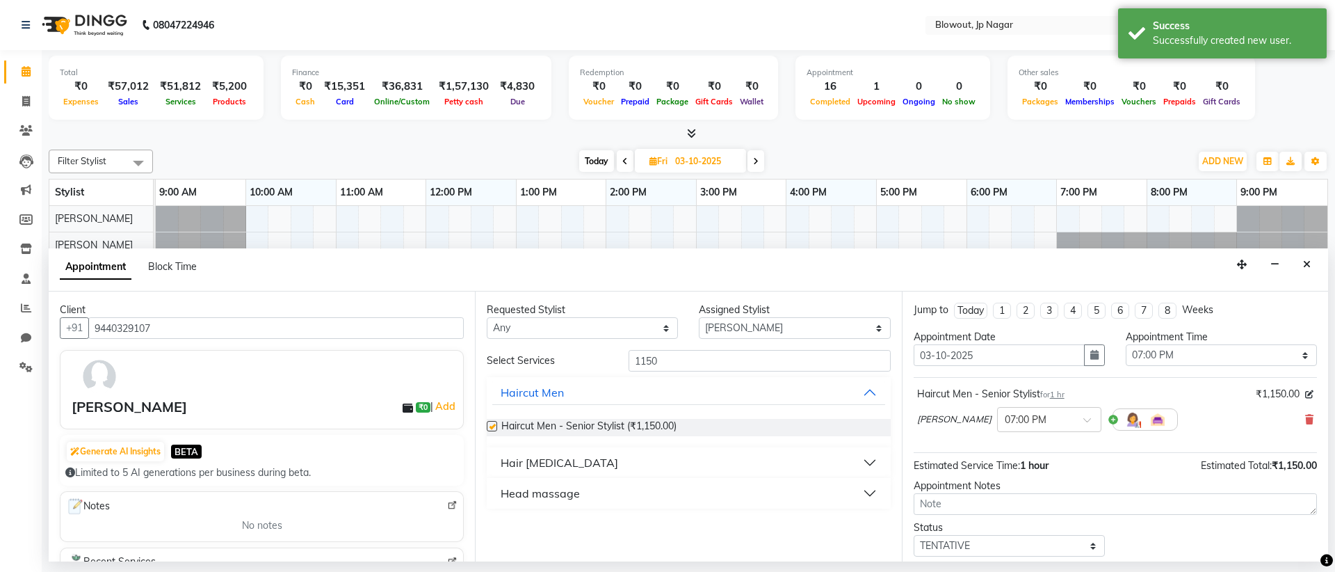
checkbox input "false"
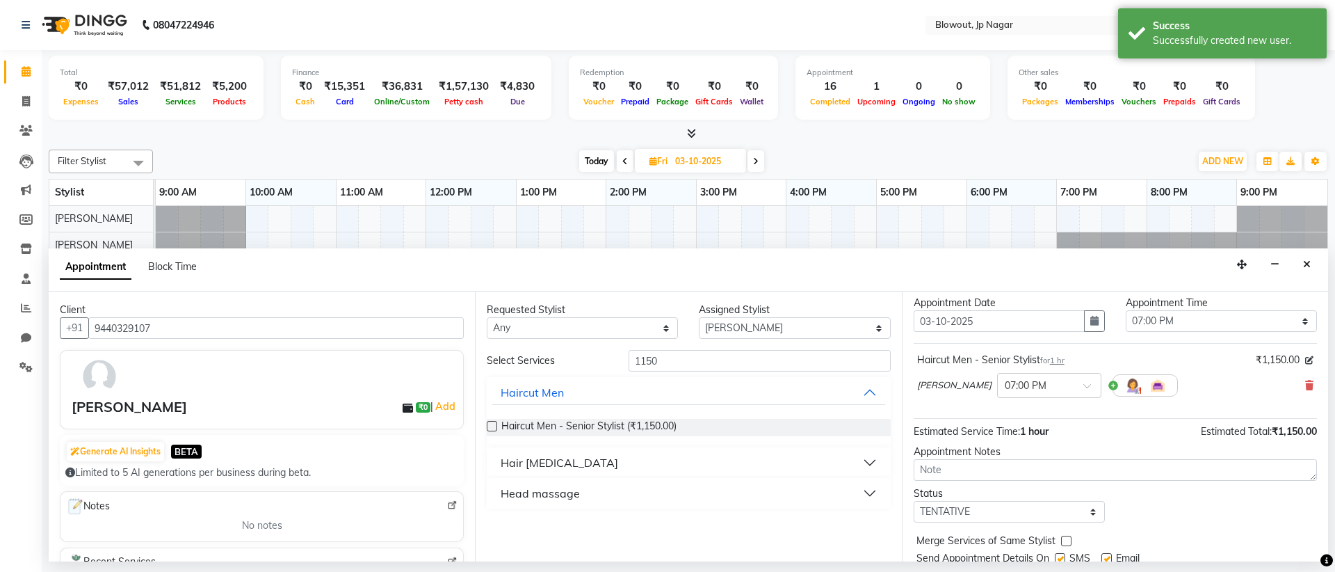
scroll to position [83, 0]
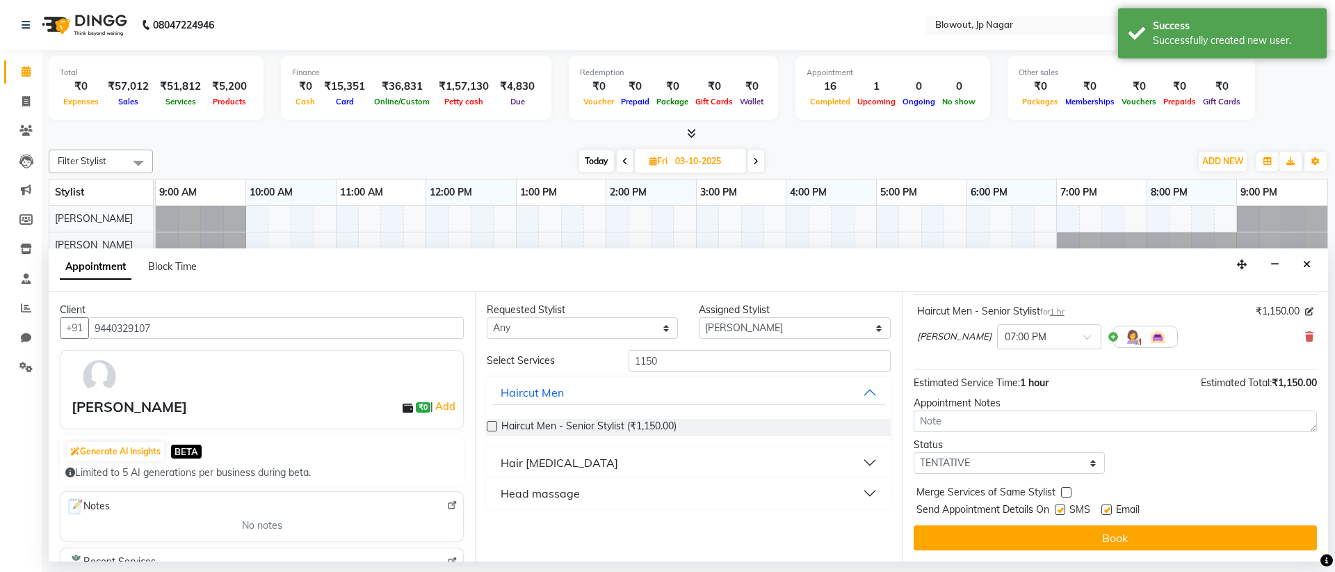
click at [1206, 551] on div "Jump to Today 1 2 3 4 5 6 7 8 Weeks Appointment Date 03-10-2025 Appointment Tim…" at bounding box center [1115, 426] width 426 height 270
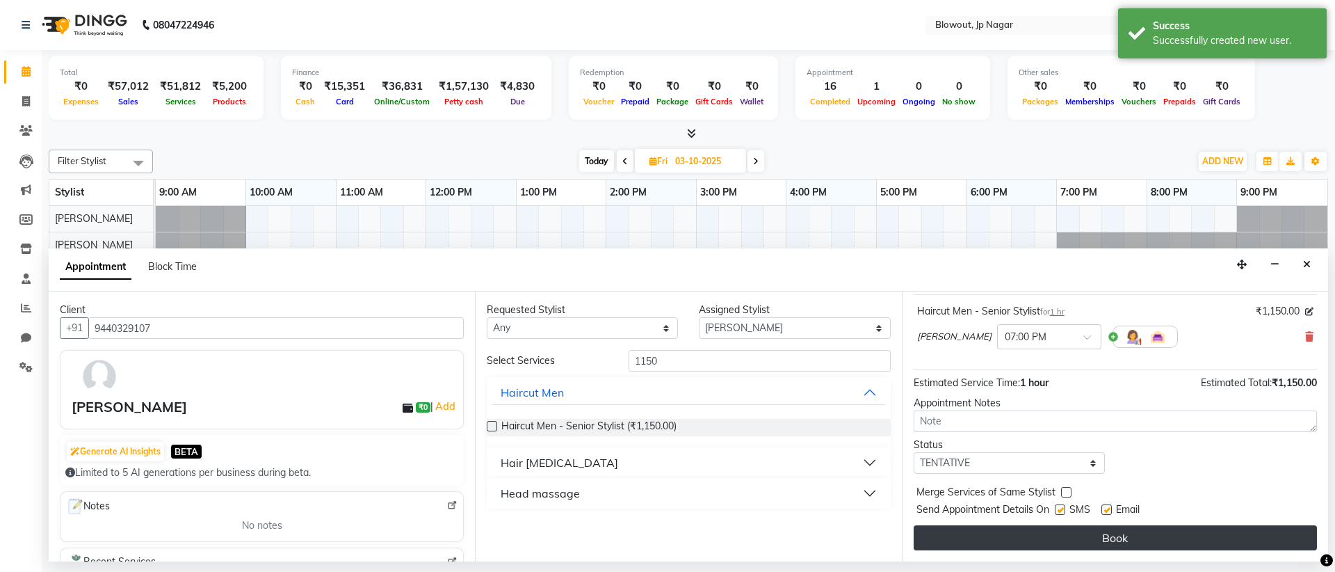
click at [1207, 543] on button "Book" at bounding box center [1115, 537] width 403 height 25
